Goal: Task Accomplishment & Management: Manage account settings

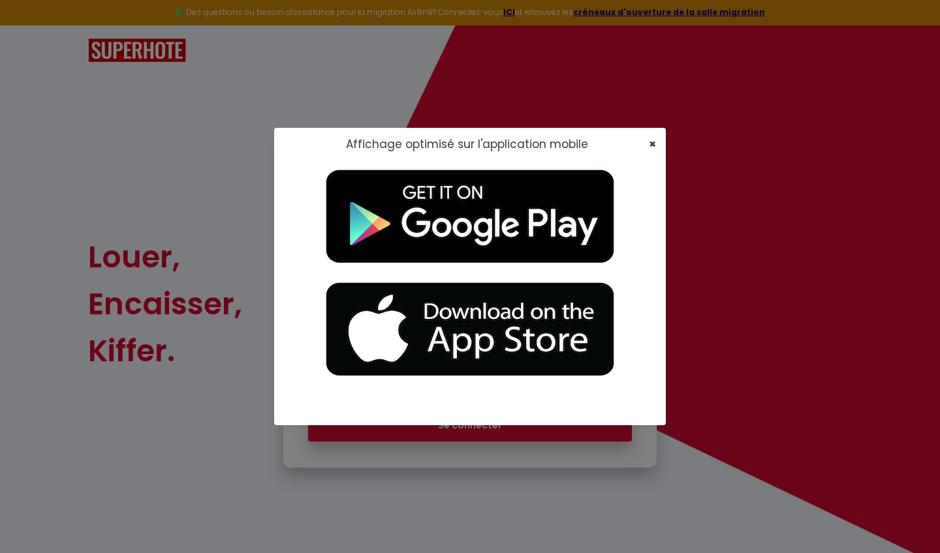
click at [521, 140] on span "×" at bounding box center [652, 144] width 7 height 16
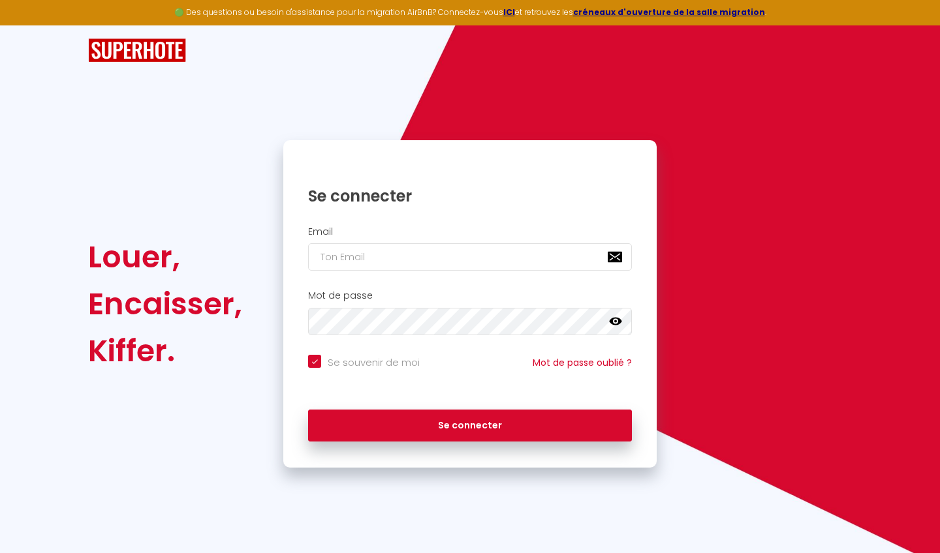
click at [521, 271] on div "Email" at bounding box center [469, 252] width 373 height 65
click at [521, 253] on input "email" at bounding box center [470, 256] width 324 height 27
type input "[EMAIL_ADDRESS][DOMAIN_NAME]"
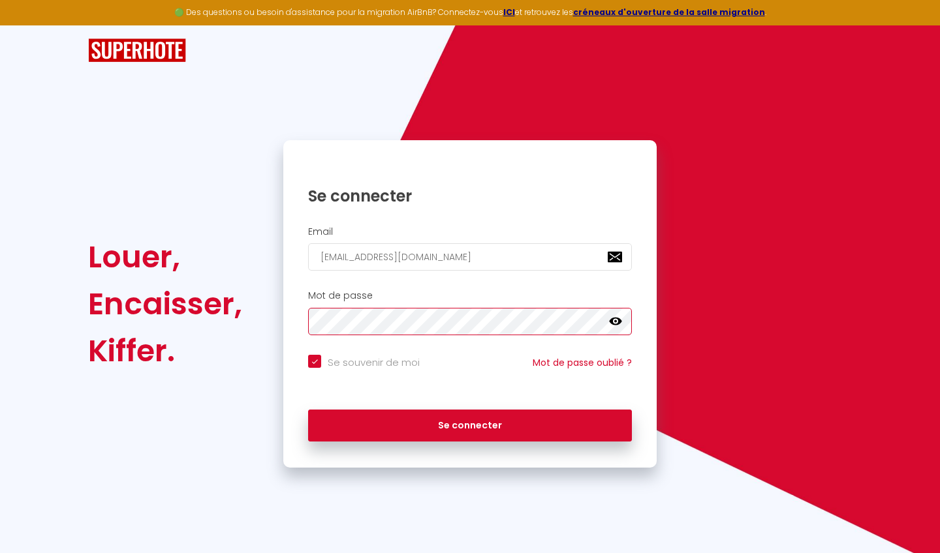
click at [470, 357] on button "Se connecter" at bounding box center [470, 426] width 324 height 33
checkbox input "true"
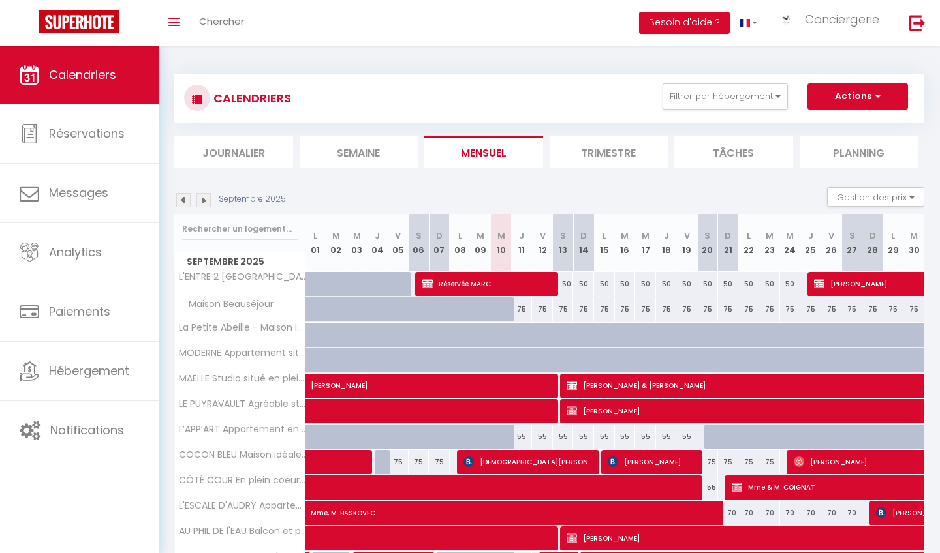
click at [328, 155] on li "Semaine" at bounding box center [359, 152] width 119 height 32
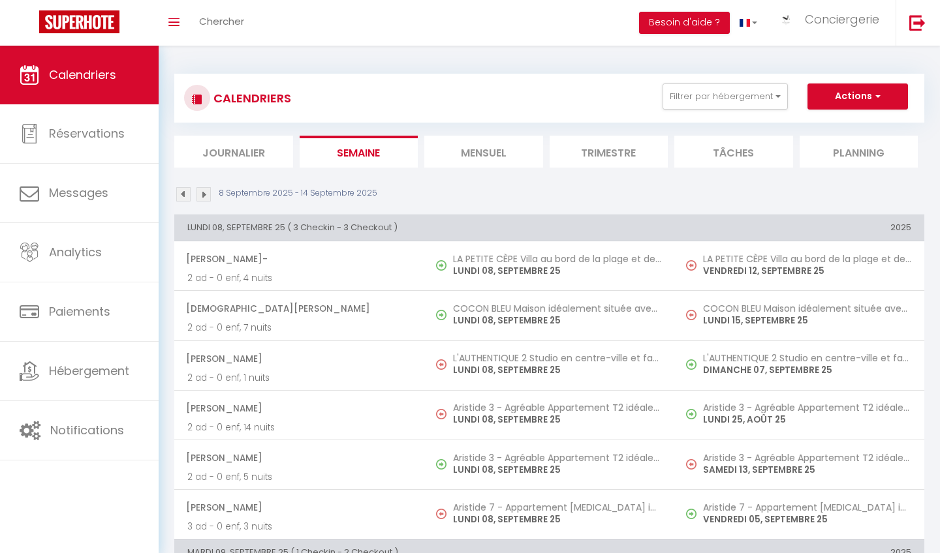
click at [448, 143] on li "Mensuel" at bounding box center [483, 152] width 119 height 32
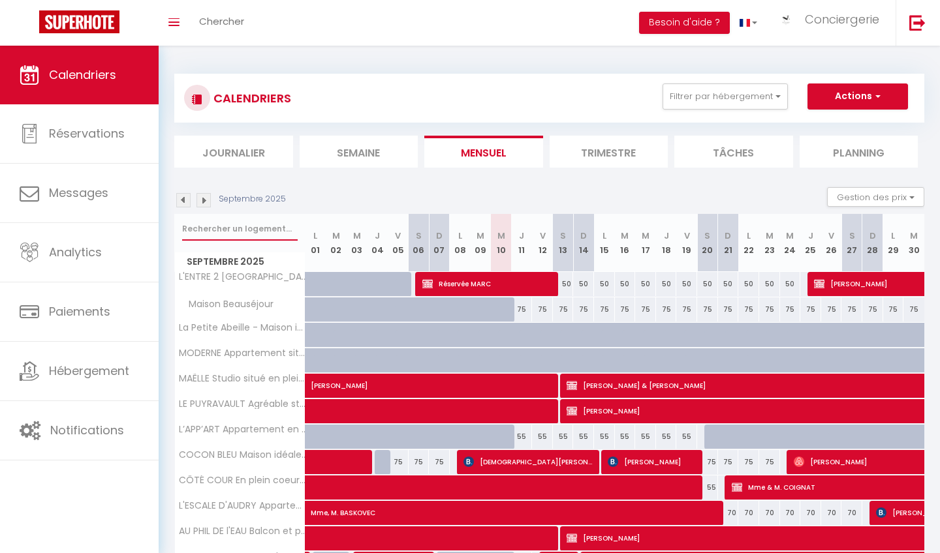
click at [258, 221] on input "text" at bounding box center [239, 228] width 115 height 23
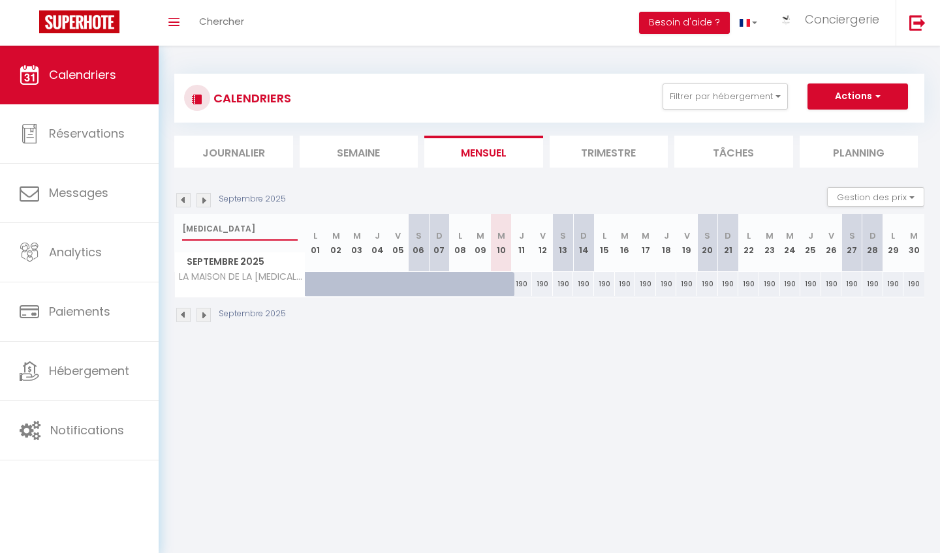
type input "[MEDICAL_DATA]"
click at [181, 198] on img at bounding box center [183, 200] width 14 height 14
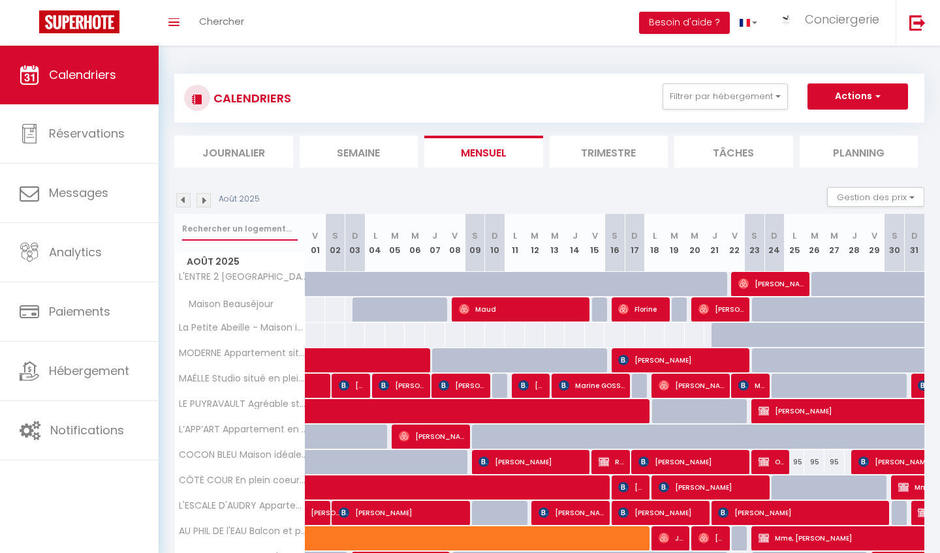
click at [256, 228] on input "text" at bounding box center [239, 228] width 115 height 23
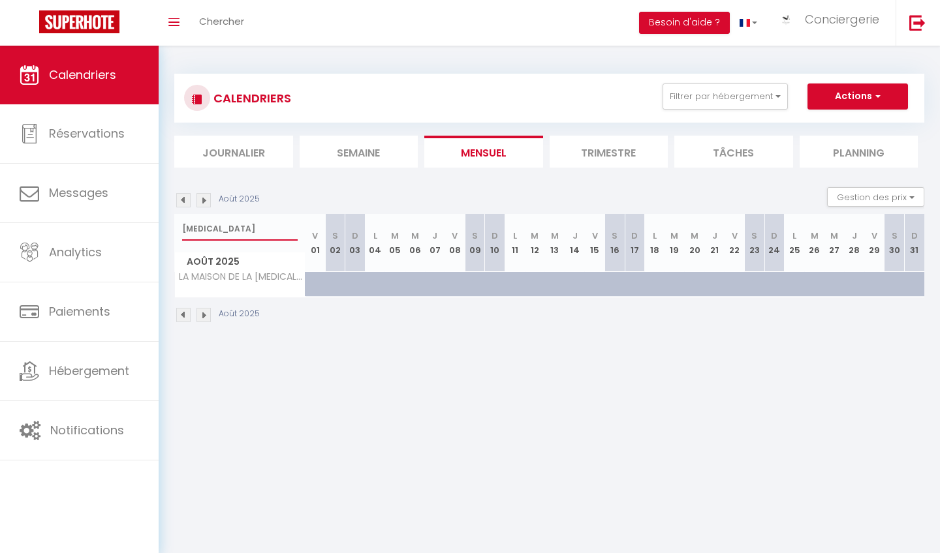
type input "[MEDICAL_DATA]"
click at [416, 284] on div at bounding box center [422, 291] width 20 height 25
type input "250"
type input "Mer 06 Août 2025"
type input "Jeu 07 Août 2025"
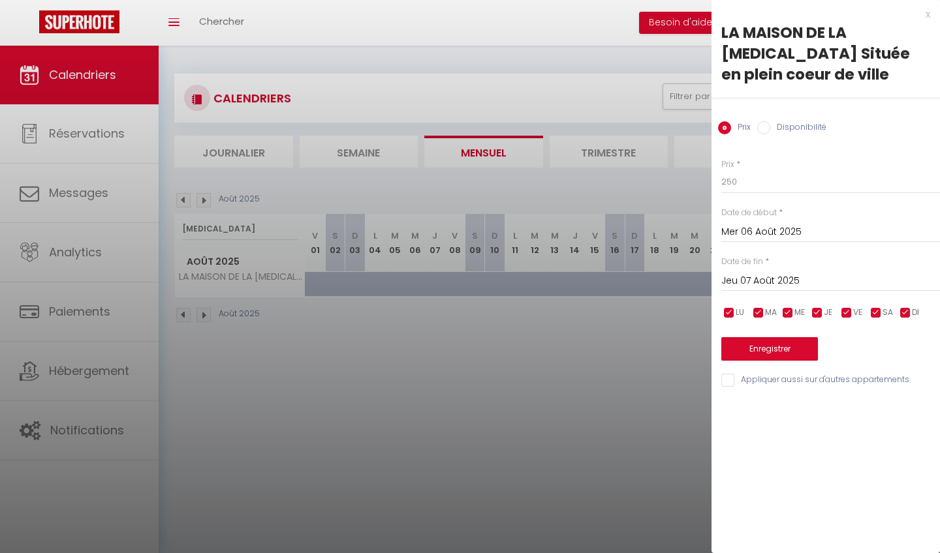
click at [422, 313] on div at bounding box center [470, 276] width 940 height 553
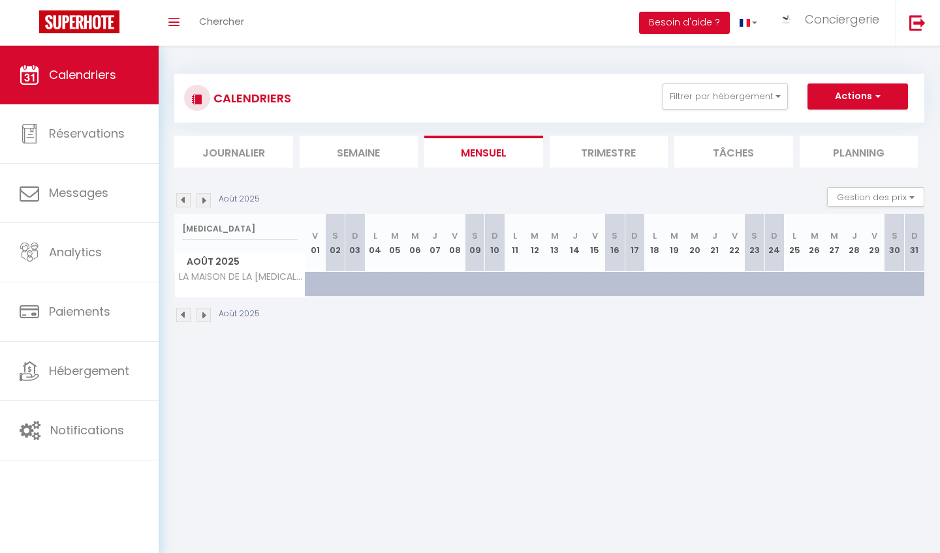
click at [422, 313] on div "Août 2025" at bounding box center [549, 317] width 750 height 38
click at [349, 143] on li "Semaine" at bounding box center [359, 152] width 119 height 32
